Goal: Check status

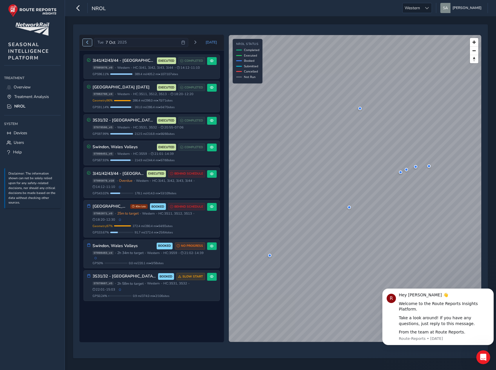
click at [86, 42] on span "Previous day" at bounding box center [86, 42] width 3 height 3
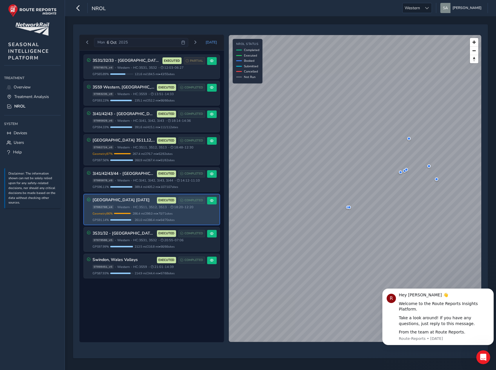
click at [207, 214] on div "[GEOGRAPHIC_DATA] [DATE] EXECUTED COMPLETED ST882760_v4 • Western • HC: 3S11, 3…" at bounding box center [152, 209] width 136 height 30
click at [214, 201] on button at bounding box center [212, 201] width 10 height 8
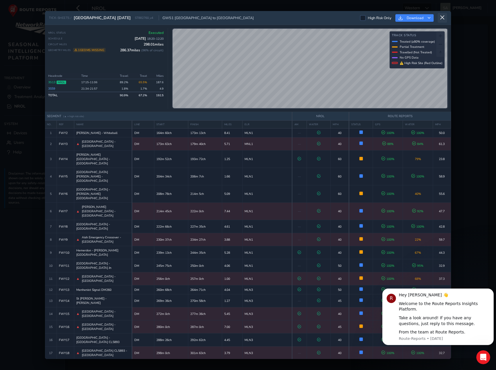
click at [446, 17] on button at bounding box center [441, 18] width 9 height 10
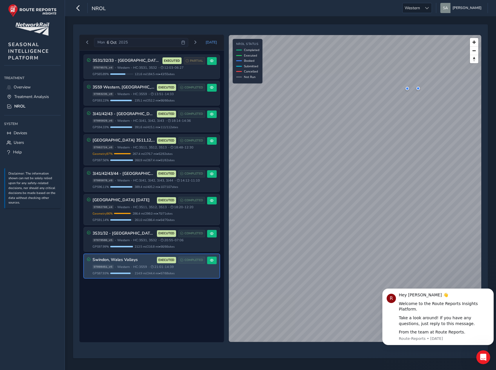
click at [495, 145] on html "NROL Western Western [PERSON_NAME] Colour Scheme: Dark Dim Light Logout [DATE] …" at bounding box center [248, 185] width 496 height 370
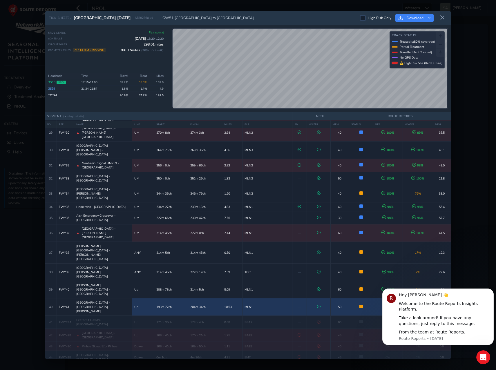
scroll to position [344, 0]
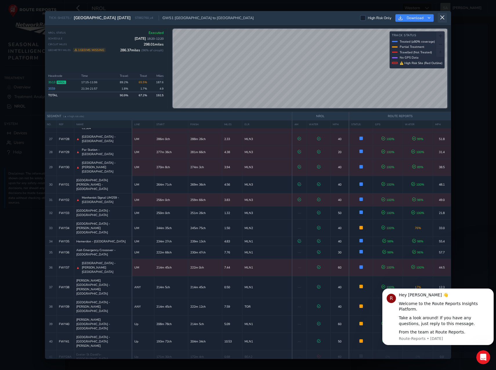
click at [440, 16] on icon at bounding box center [441, 17] width 5 height 5
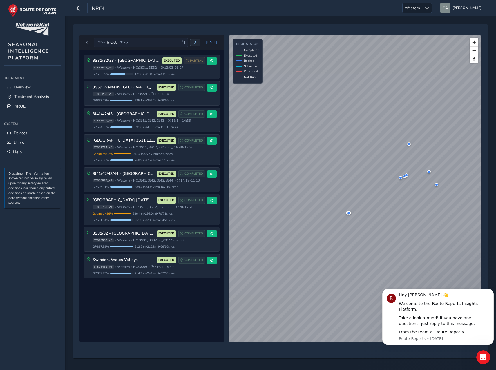
click at [195, 44] on span "Next day" at bounding box center [194, 42] width 3 height 3
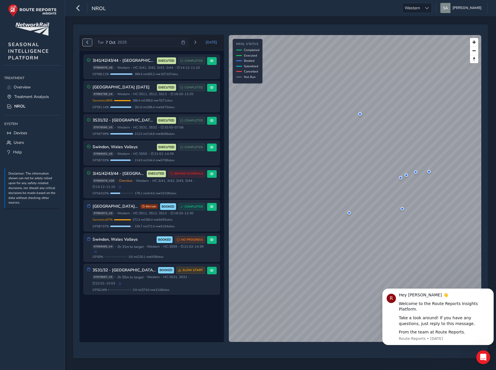
click at [86, 41] on span "Previous day" at bounding box center [86, 42] width 3 height 3
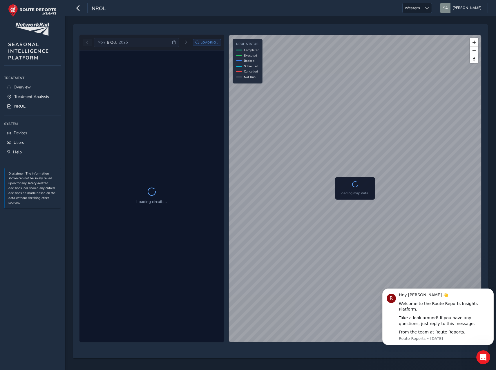
click at [86, 41] on div "[DATE] Loading..." at bounding box center [152, 42] width 138 height 9
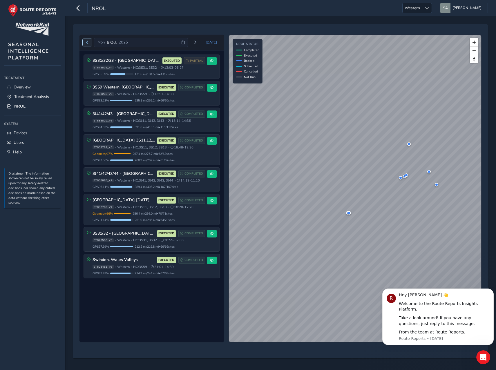
click at [86, 41] on span "Previous day" at bounding box center [86, 42] width 3 height 3
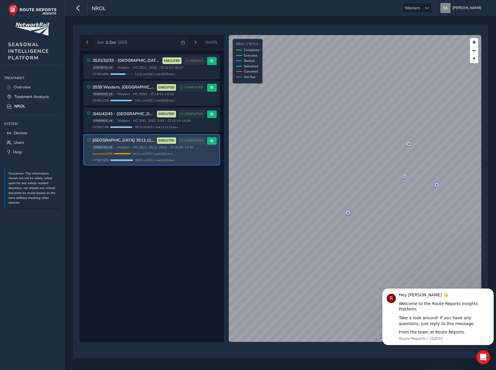
click at [210, 147] on div "[GEOGRAPHIC_DATA] 3S11,12,13 [DATE] EXECUTED COMPLETED ST882724_v6 • Western • …" at bounding box center [152, 149] width 136 height 30
click at [204, 150] on div "[GEOGRAPHIC_DATA] 3S11,12,13 [DATE] EXECUTED COMPLETED ST882724_v6 • Western • …" at bounding box center [148, 150] width 112 height 26
click at [210, 143] on button at bounding box center [212, 141] width 10 height 8
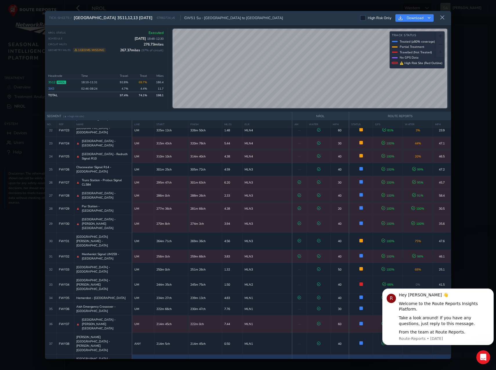
scroll to position [318, 0]
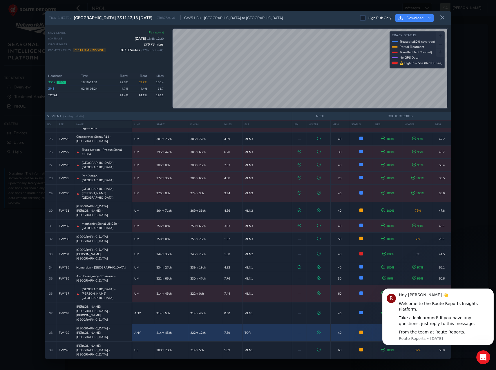
click at [195, 115] on div "TICK-SHEETS / [GEOGRAPHIC_DATA] 3S11,12,13 [DATE] ST882724_v6 GW51 Su - [GEOGRA…" at bounding box center [248, 184] width 406 height 347
click at [296, 115] on div "TICK-SHEETS / [GEOGRAPHIC_DATA] 3S11,12,13 [DATE] ST882724_v6 GW51 Su - [GEOGRA…" at bounding box center [248, 184] width 406 height 347
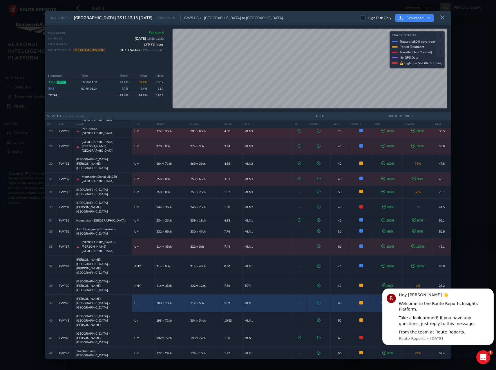
scroll to position [390, 0]
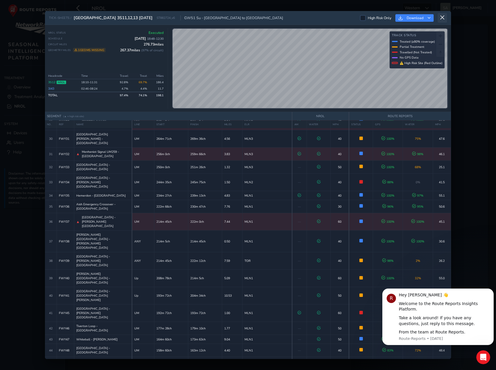
click at [443, 16] on icon at bounding box center [441, 17] width 5 height 5
